Goal: Transaction & Acquisition: Purchase product/service

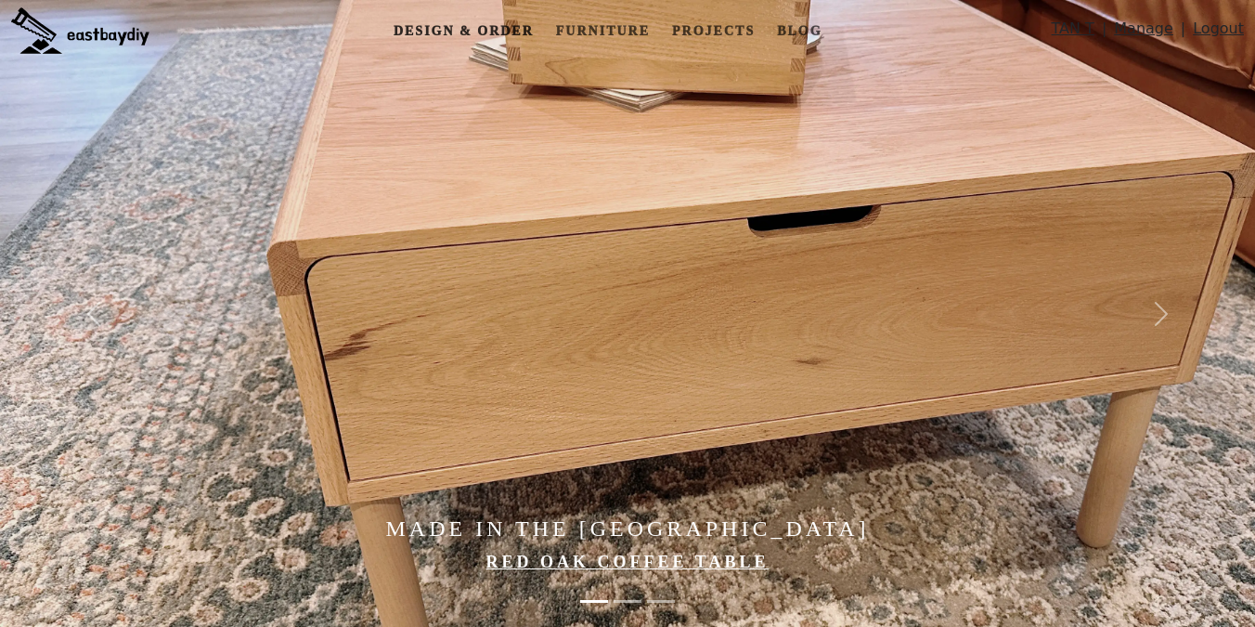
click at [475, 20] on link "Design & Order" at bounding box center [463, 31] width 155 height 34
click at [474, 24] on link "Design & Order" at bounding box center [463, 31] width 155 height 34
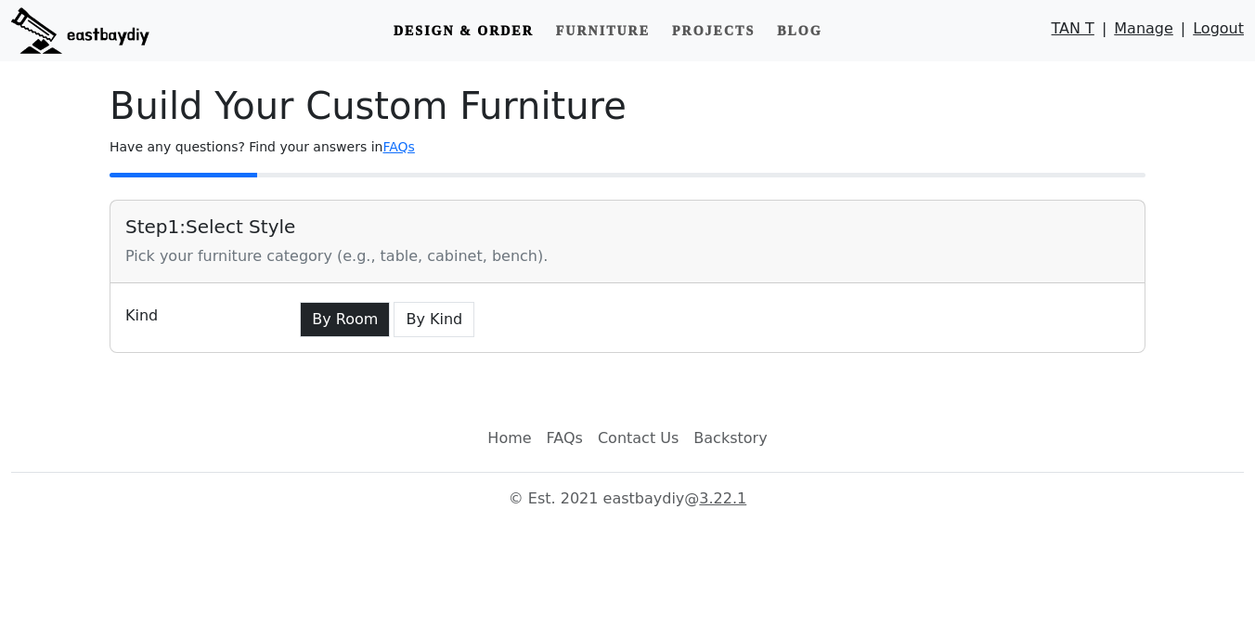
click at [361, 314] on button "By Room" at bounding box center [345, 319] width 90 height 35
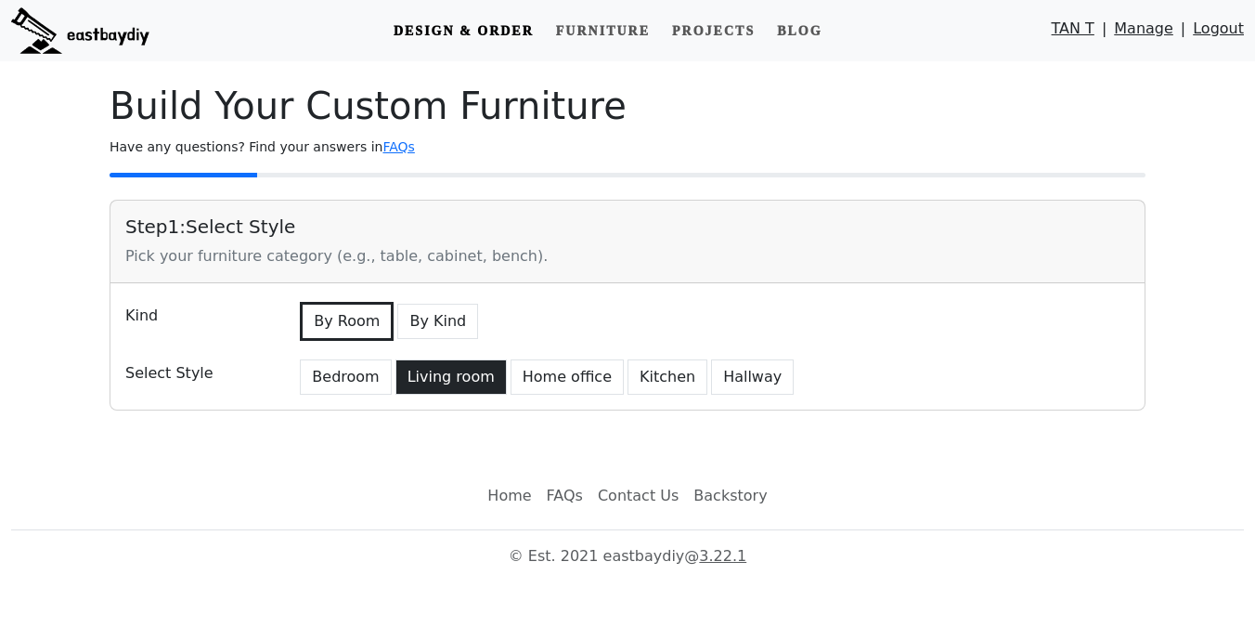
click at [446, 372] on button "Living room" at bounding box center [451, 376] width 111 height 35
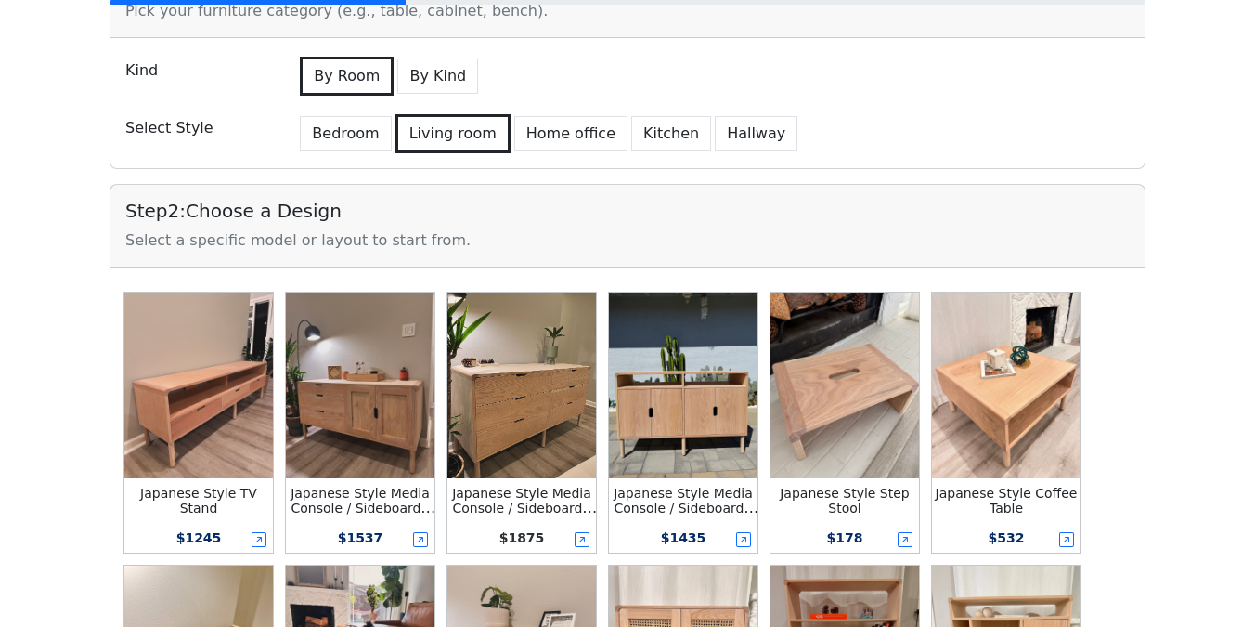
click at [515, 383] on img at bounding box center [522, 385] width 149 height 186
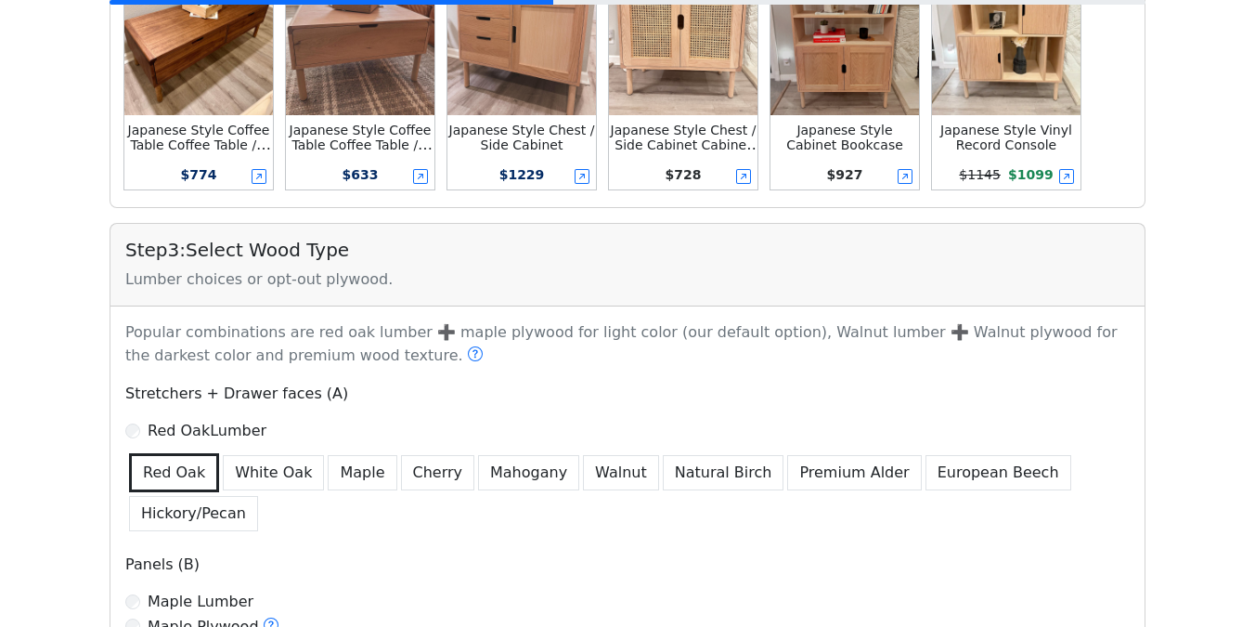
scroll to position [1083, 0]
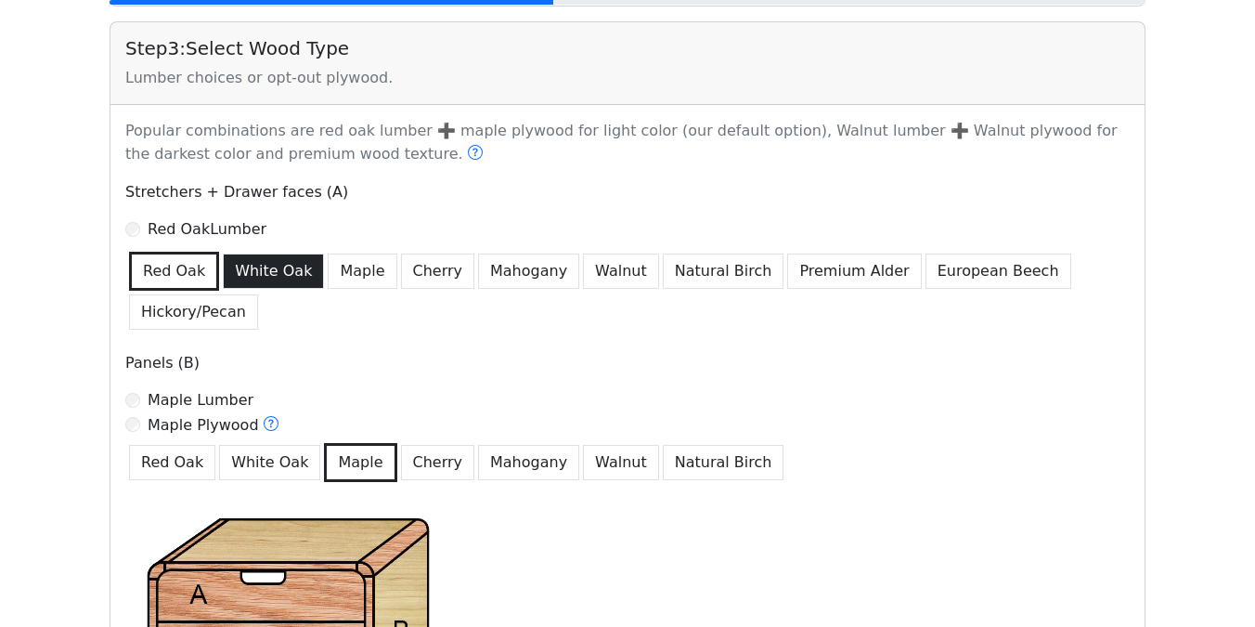
click at [268, 270] on button "White Oak" at bounding box center [273, 270] width 101 height 35
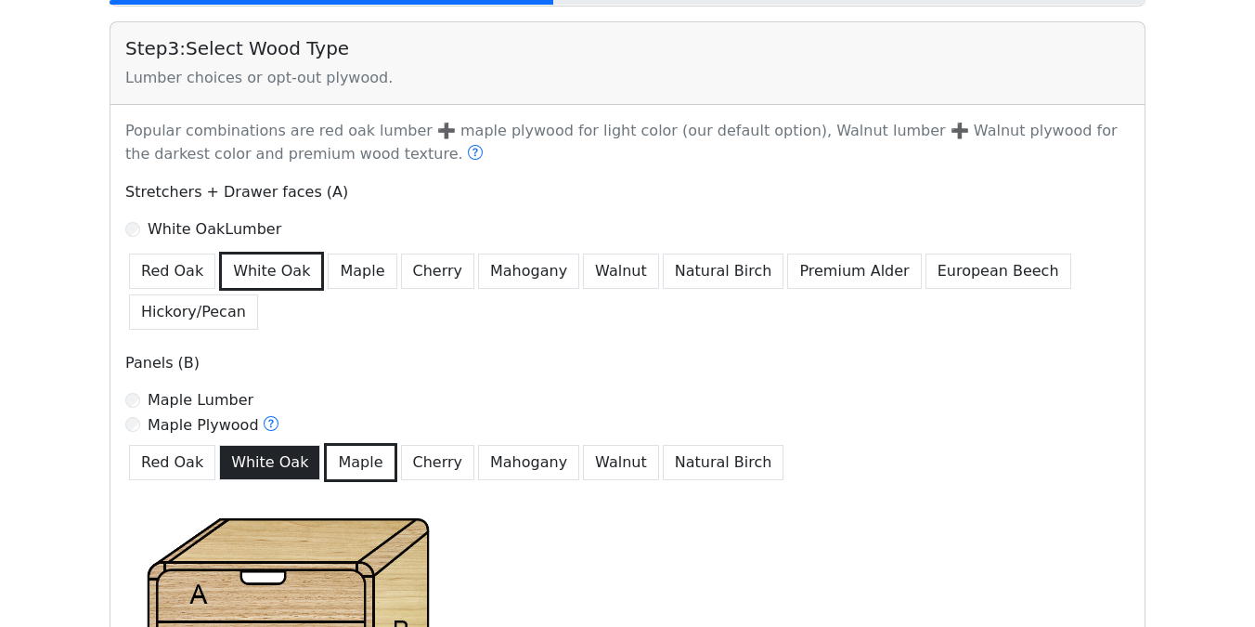
click at [247, 469] on button "White Oak" at bounding box center [269, 462] width 101 height 35
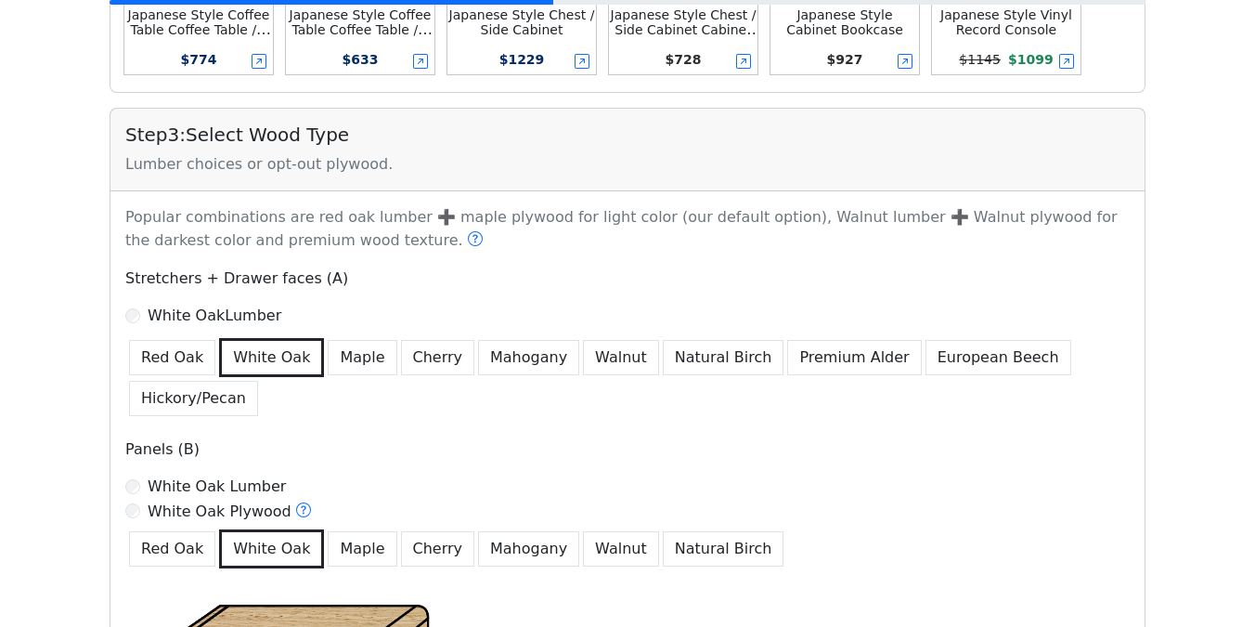
scroll to position [985, 0]
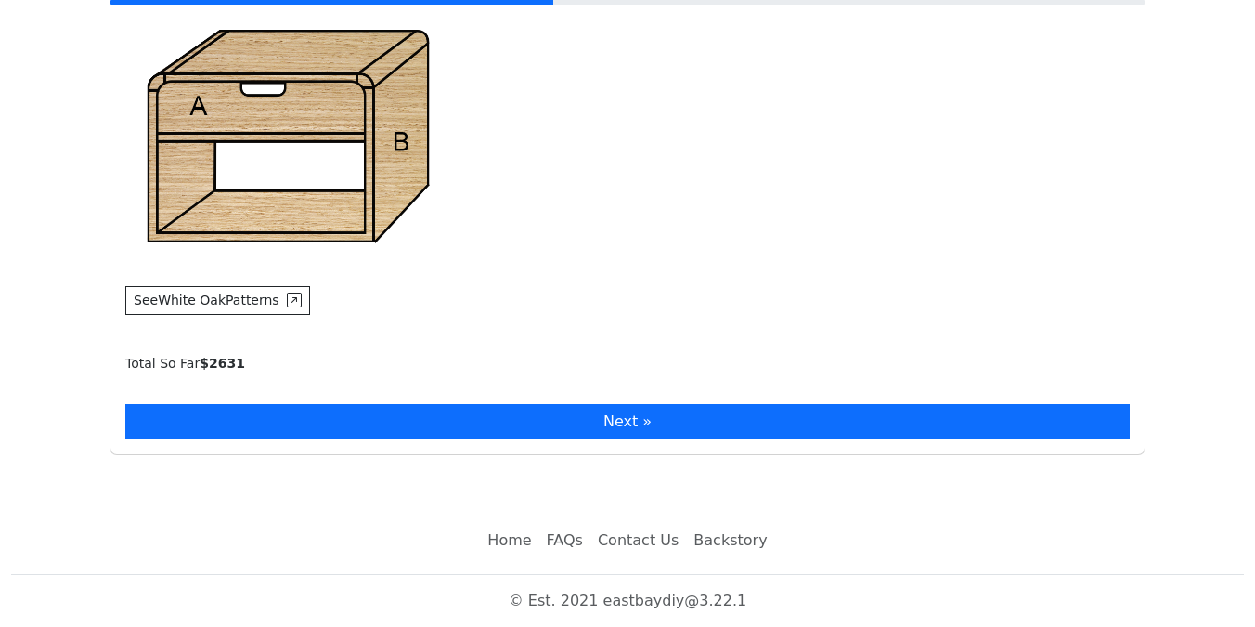
click at [360, 417] on button "Next »" at bounding box center [627, 421] width 1005 height 35
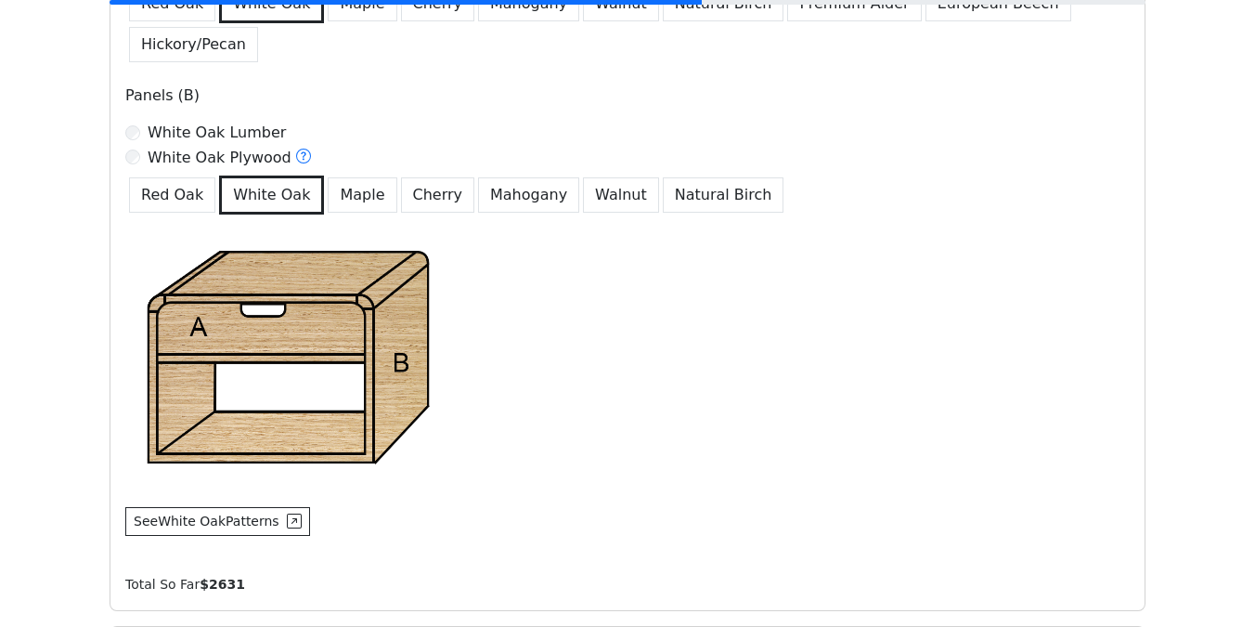
scroll to position [1330, 0]
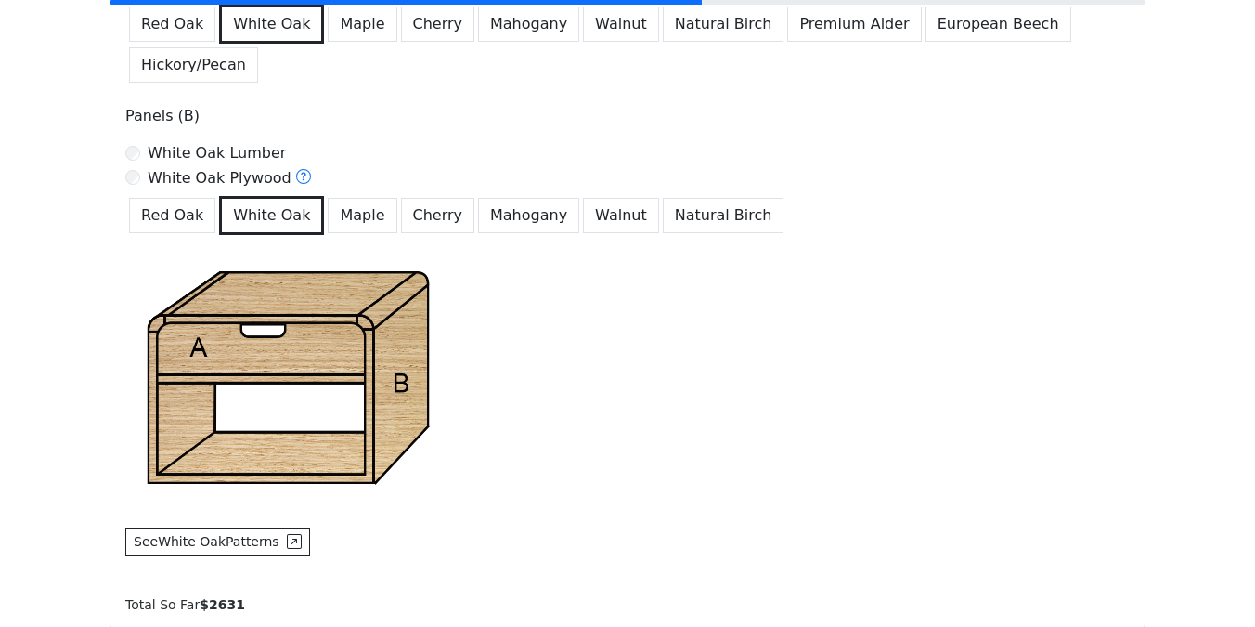
click at [257, 149] on label "White Oak Lumber" at bounding box center [217, 153] width 138 height 22
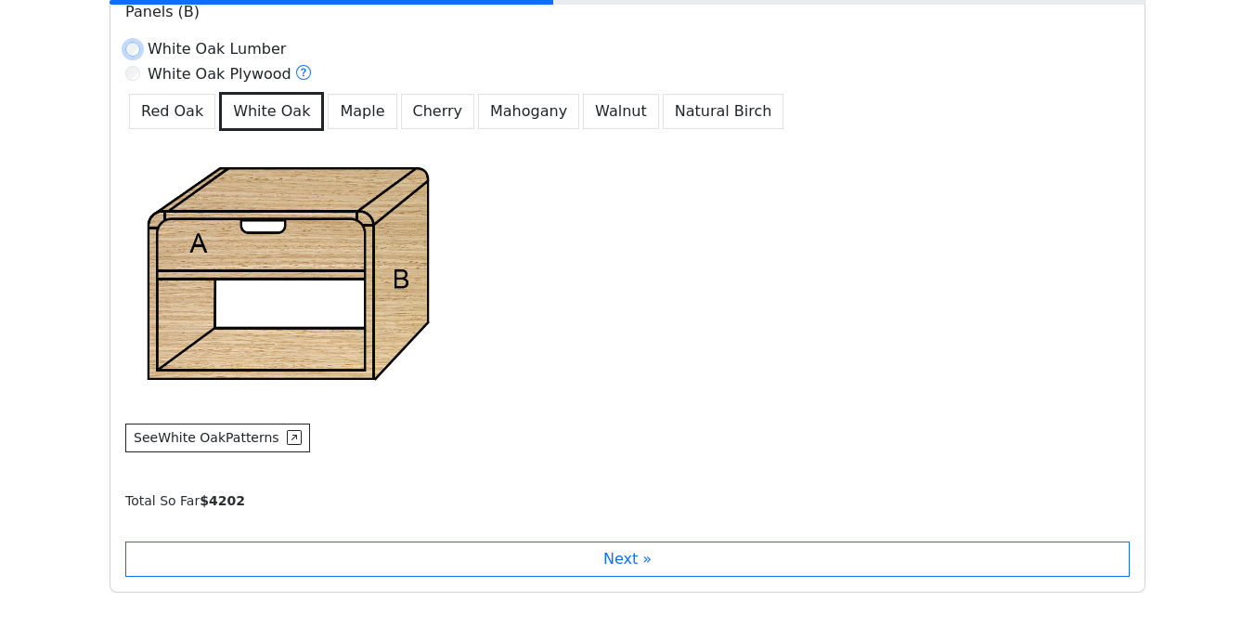
scroll to position [1456, 0]
